Goal: Information Seeking & Learning: Learn about a topic

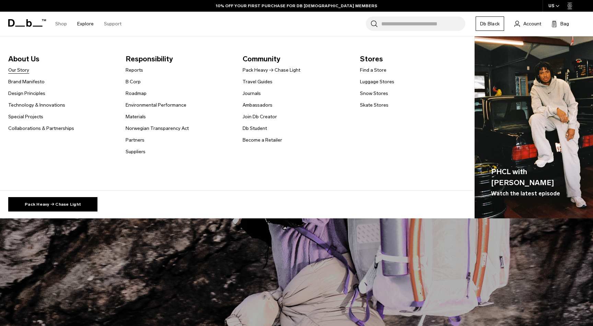
click at [19, 71] on link "Our Story" at bounding box center [18, 70] width 21 height 7
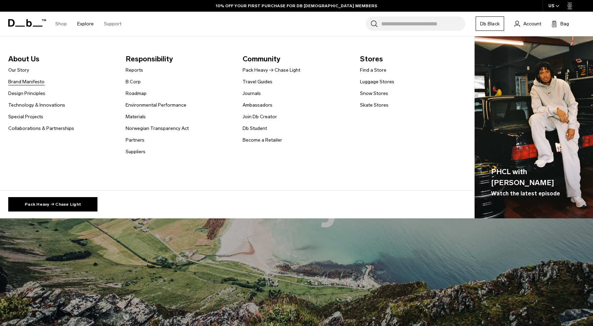
click at [24, 81] on link "Brand Manifesto" at bounding box center [26, 81] width 36 height 7
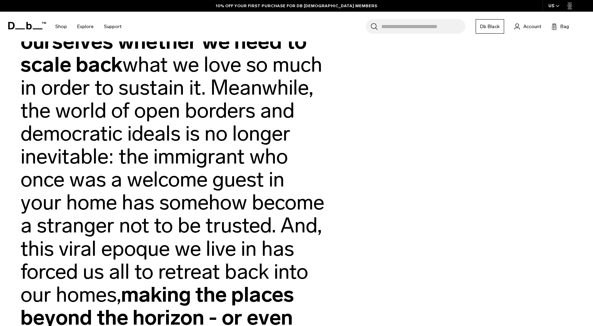
scroll to position [463, 0]
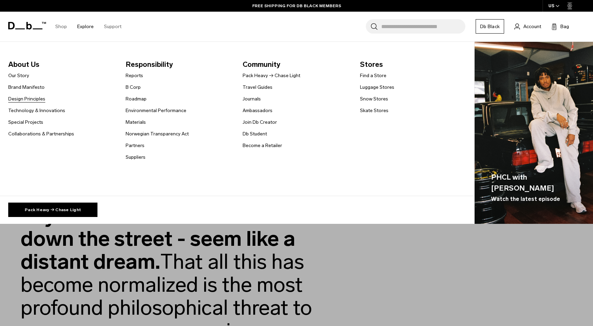
click at [34, 100] on link "Design Principles" at bounding box center [26, 98] width 37 height 7
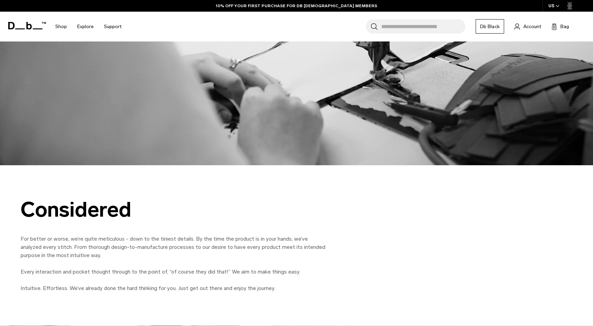
scroll to position [2626, 0]
